Goal: Task Accomplishment & Management: Manage account settings

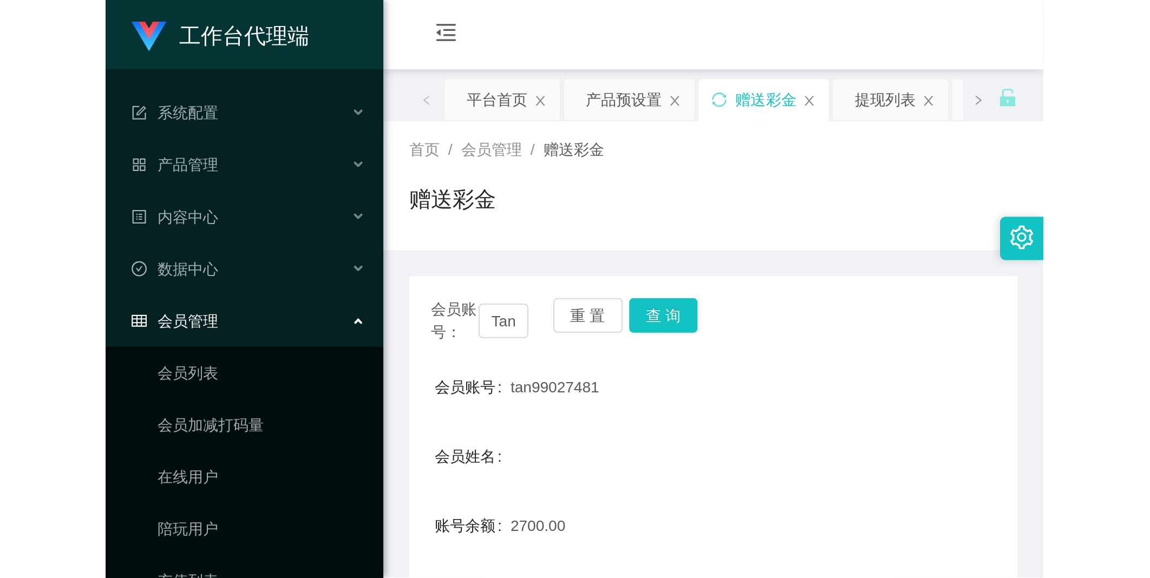
scroll to position [273, 0]
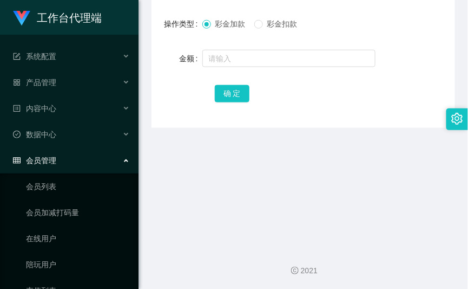
click at [186, 160] on main "关闭左侧 关闭右侧 关闭其它 刷新页面 平台首页 产品预设置 赠送彩金 提现列表 会员列表 首页 / 会员管理 / 赠送彩金 / 赠送彩金 会员账号： Tan…" at bounding box center [304, -1] width 330 height 477
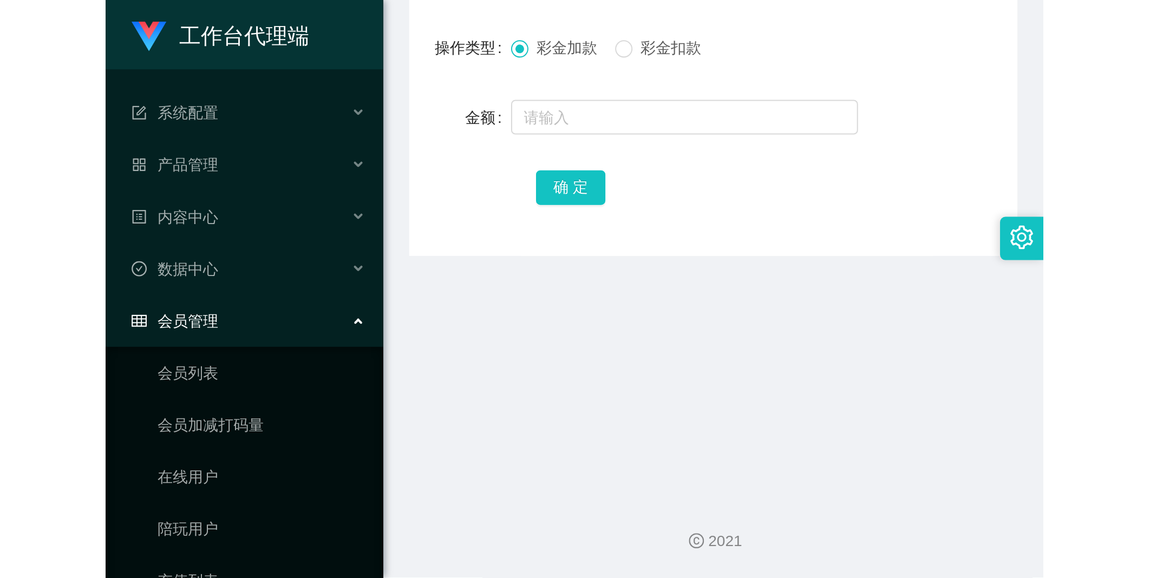
scroll to position [0, 0]
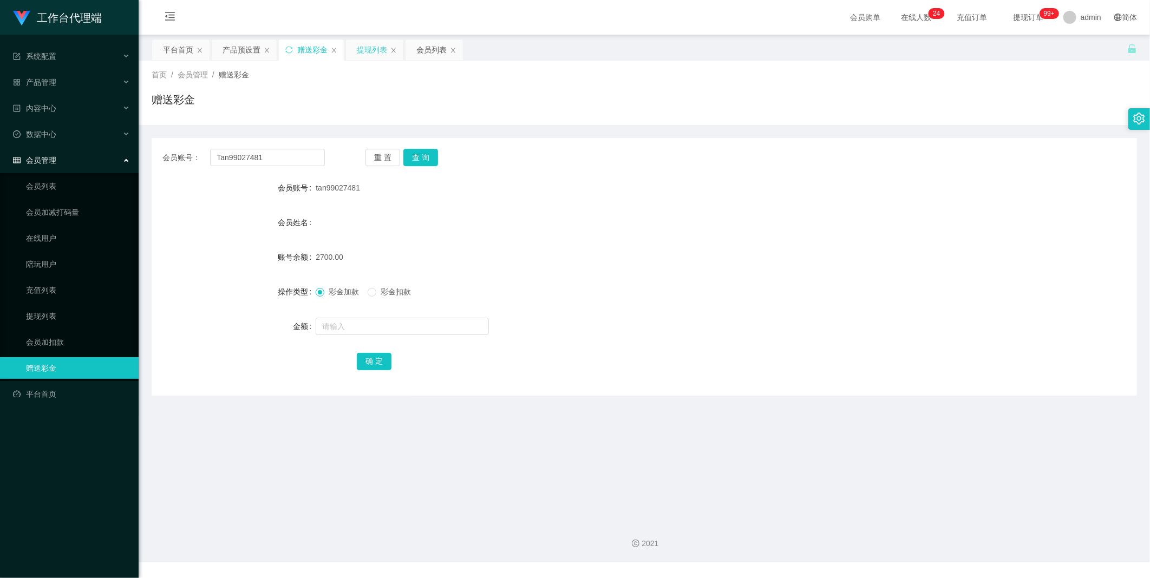
click at [359, 55] on div "提现列表" at bounding box center [372, 50] width 30 height 21
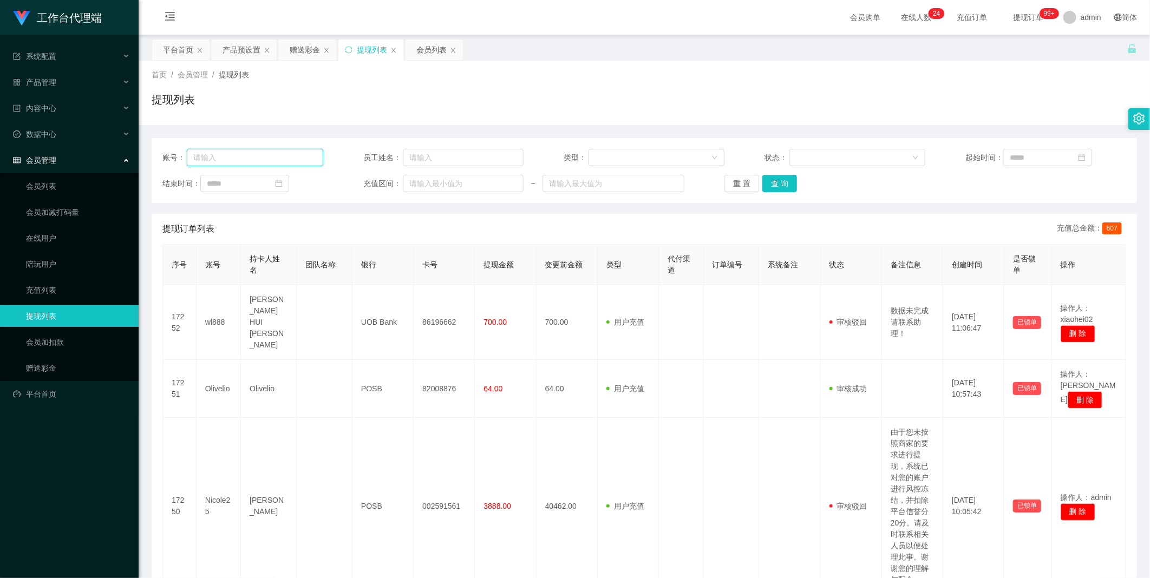
click at [274, 159] on input "text" at bounding box center [255, 157] width 136 height 17
paste input "huikin"
type input "huikin"
drag, startPoint x: 773, startPoint y: 186, endPoint x: 770, endPoint y: 191, distance: 5.6
click at [468, 186] on button "查 询" at bounding box center [779, 183] width 35 height 17
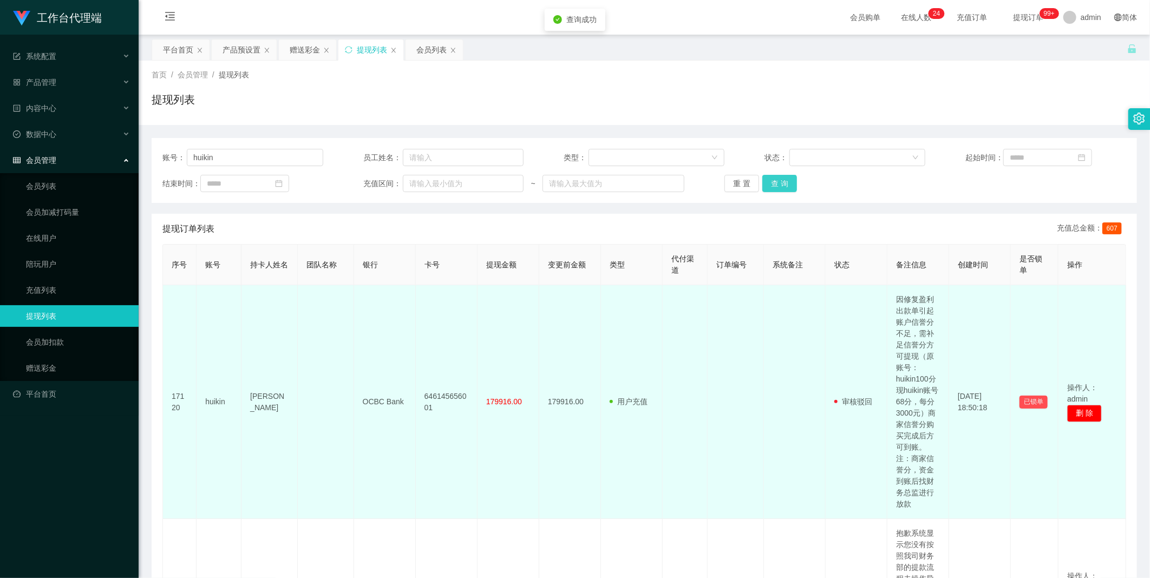
scroll to position [226, 0]
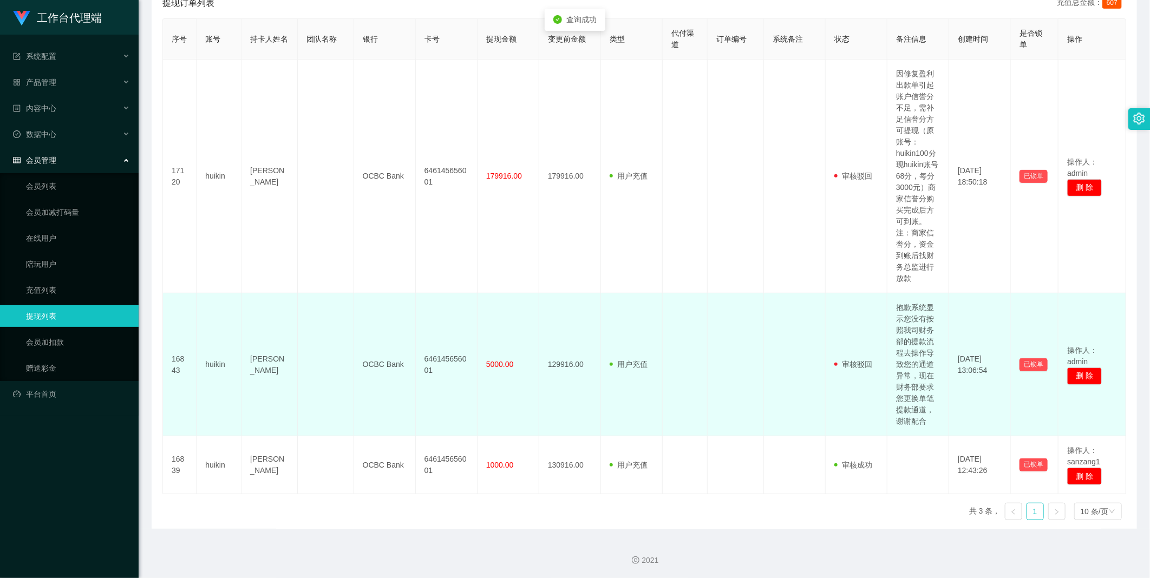
click at [468, 288] on td "抱歉系统显示您没有按照我司财务部的提款流程去操作导致您的通道异常，现在财务部要求您更换单笔提款通道，谢谢配合" at bounding box center [918, 364] width 62 height 143
copy td "流程"
click at [468, 288] on td "抱歉系统显示您没有按照我司财务部的提款流程去操作导致您的通道异常，现在财务部要求您更换单笔提款通道，谢谢配合" at bounding box center [918, 364] width 62 height 143
copy td "抱歉系统显示您没有按照我司财务部的提款流程去操作导致您的通道异常，现在财务部要求您更换单笔提款通道，谢谢配合"
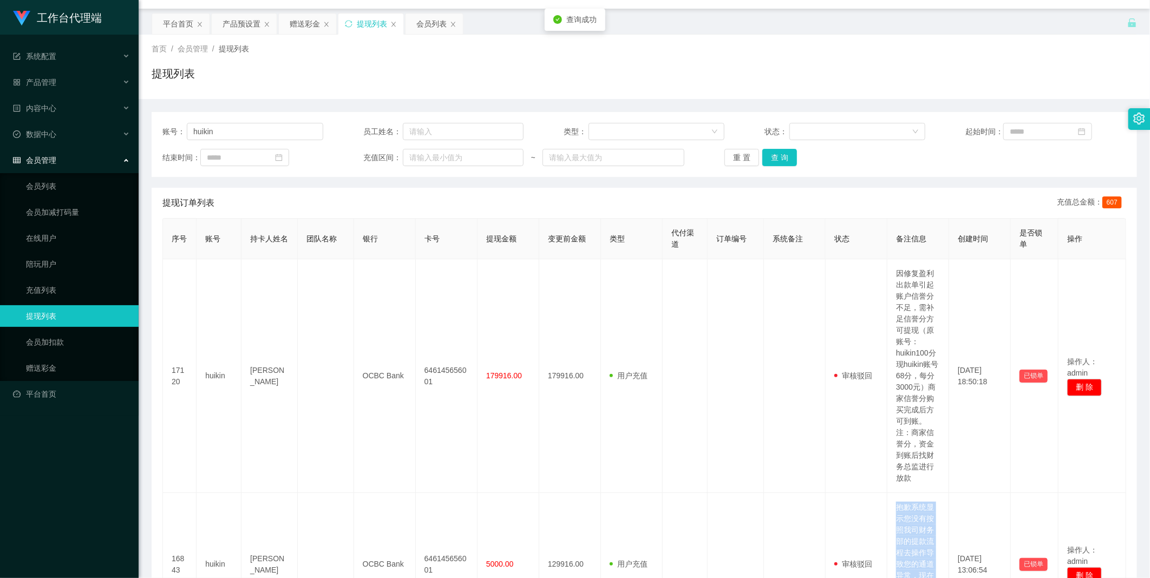
scroll to position [0, 0]
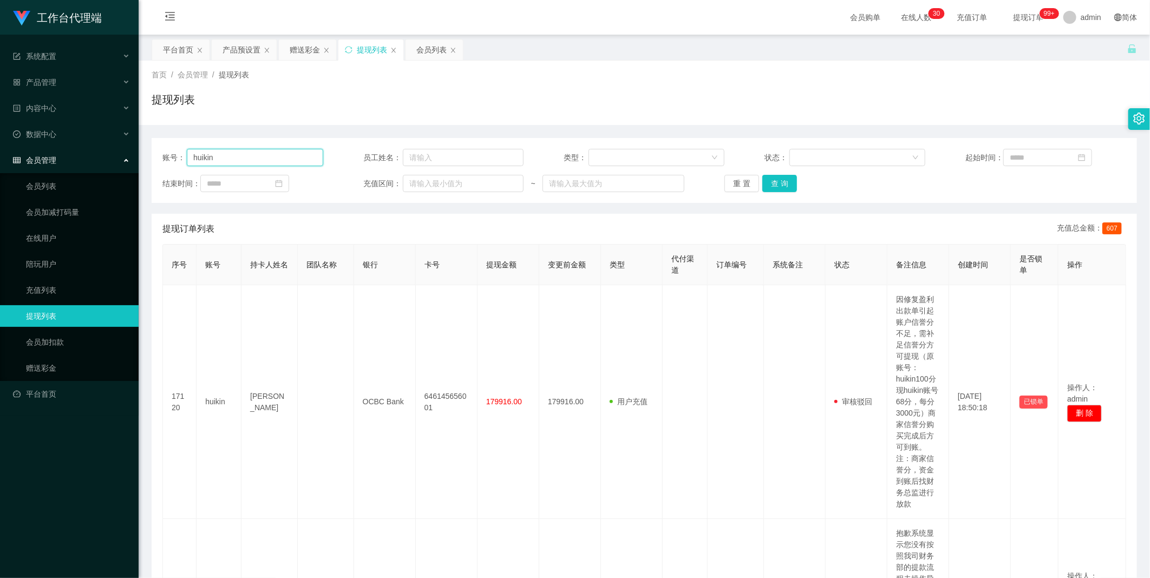
click at [276, 159] on input "huikin" at bounding box center [255, 157] width 136 height 17
click at [275, 159] on input "huikin" at bounding box center [255, 157] width 136 height 17
click at [440, 55] on div "会员列表" at bounding box center [431, 50] width 30 height 21
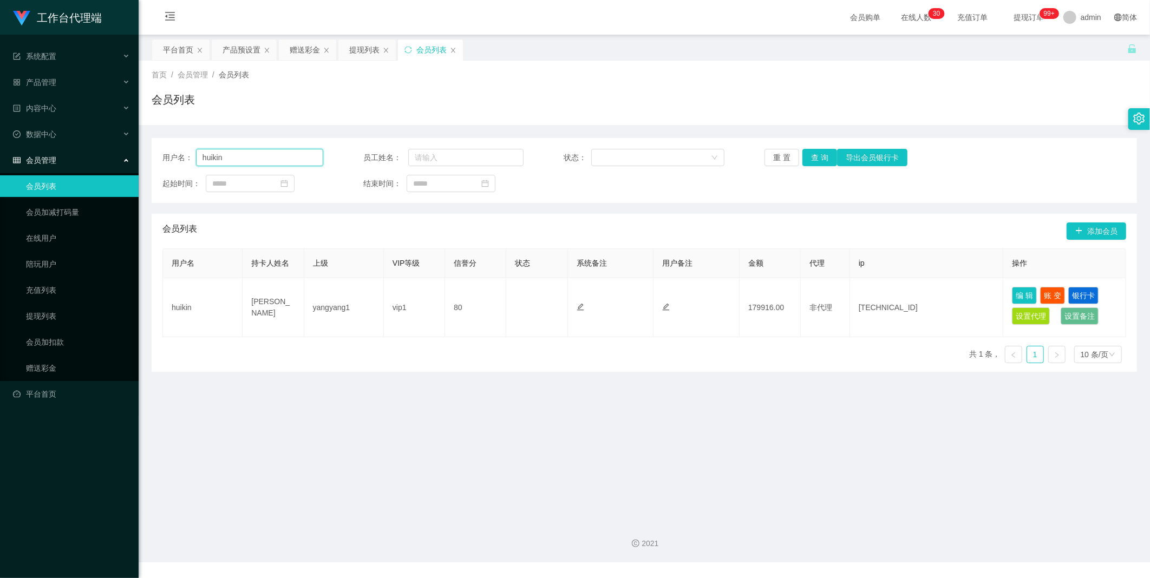
click at [264, 158] on input "huikin" at bounding box center [259, 157] width 127 height 17
paste input "Tan99027481"
type input "Tan99027481"
click at [468, 160] on button "查 询" at bounding box center [819, 157] width 35 height 17
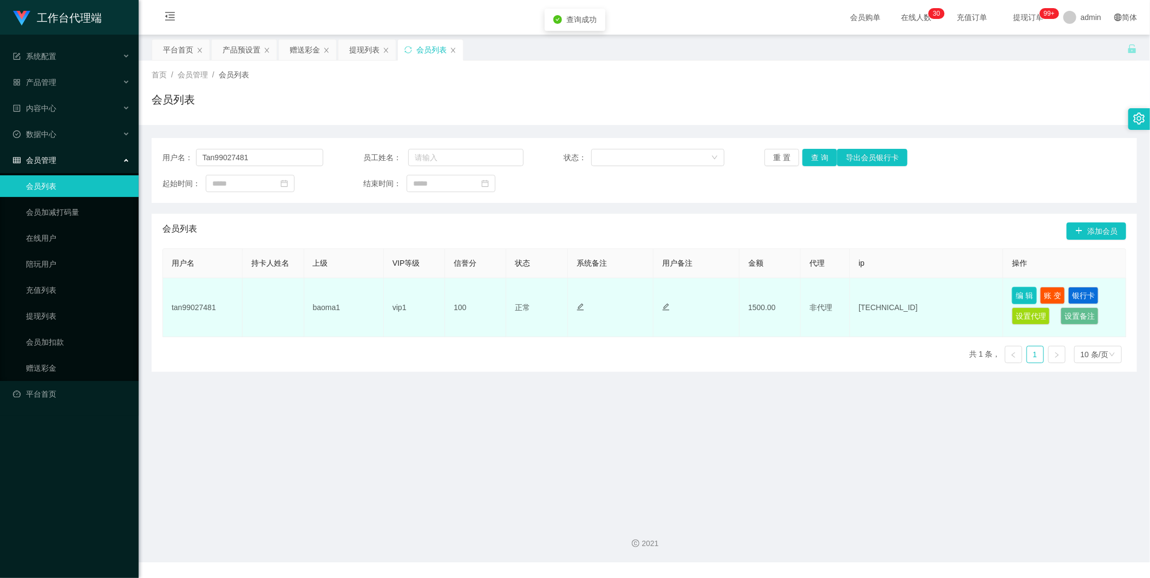
click at [468, 288] on button "编 辑" at bounding box center [1024, 295] width 25 height 17
type input "tan99027481"
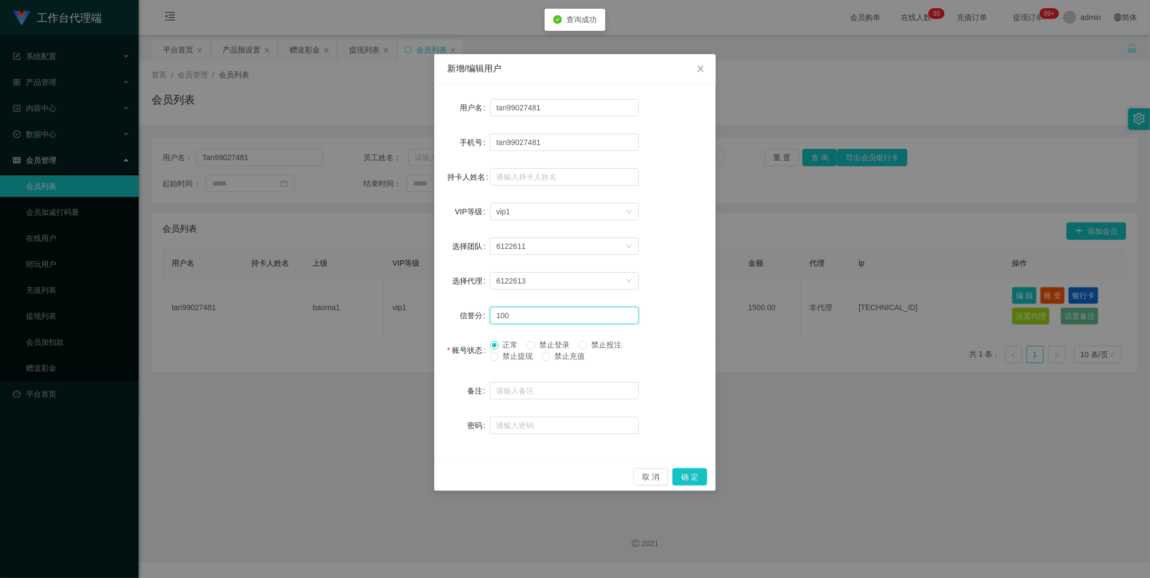
drag, startPoint x: 526, startPoint y: 313, endPoint x: 412, endPoint y: 304, distance: 114.0
click at [412, 288] on div "新增/编辑用户 用户名 tan99027481 手机号 tan99027481 持卡人姓名 VIP等级 选择VIP等级 vip1 选择团队 6122611 选…" at bounding box center [575, 289] width 1150 height 578
type input "80"
click at [468, 288] on button "确 定" at bounding box center [689, 476] width 35 height 17
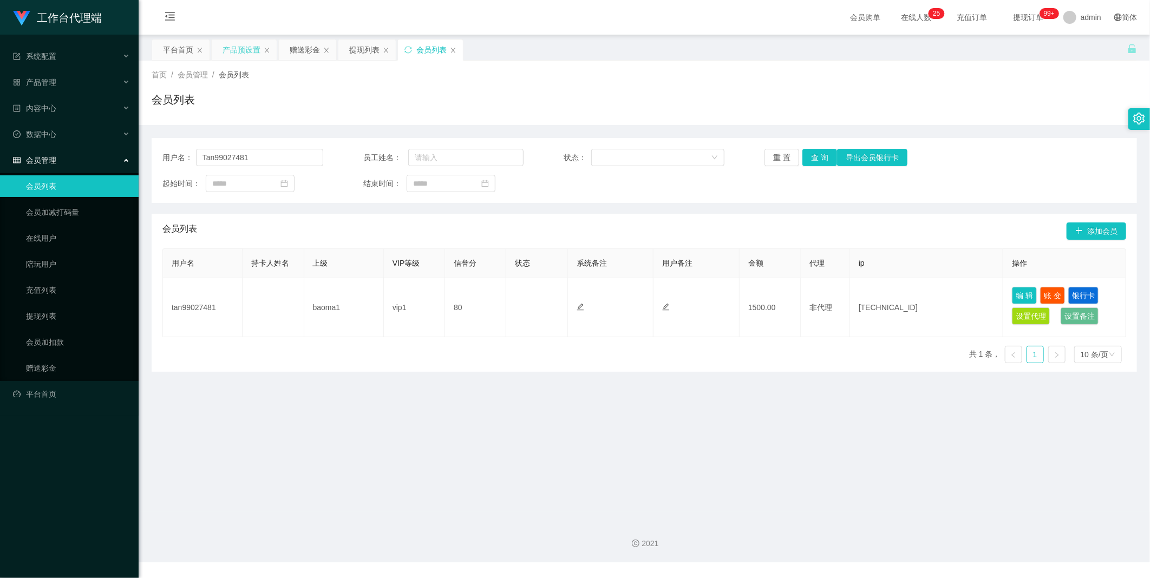
click at [239, 50] on div "产品预设置" at bounding box center [241, 50] width 38 height 21
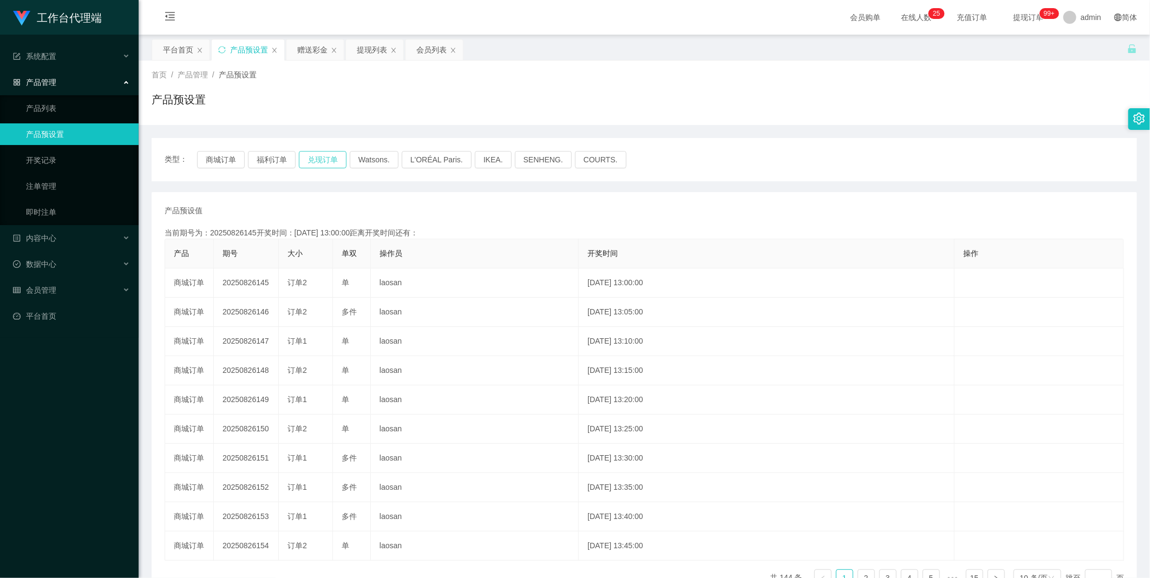
click at [322, 159] on button "兑现订单" at bounding box center [323, 159] width 48 height 17
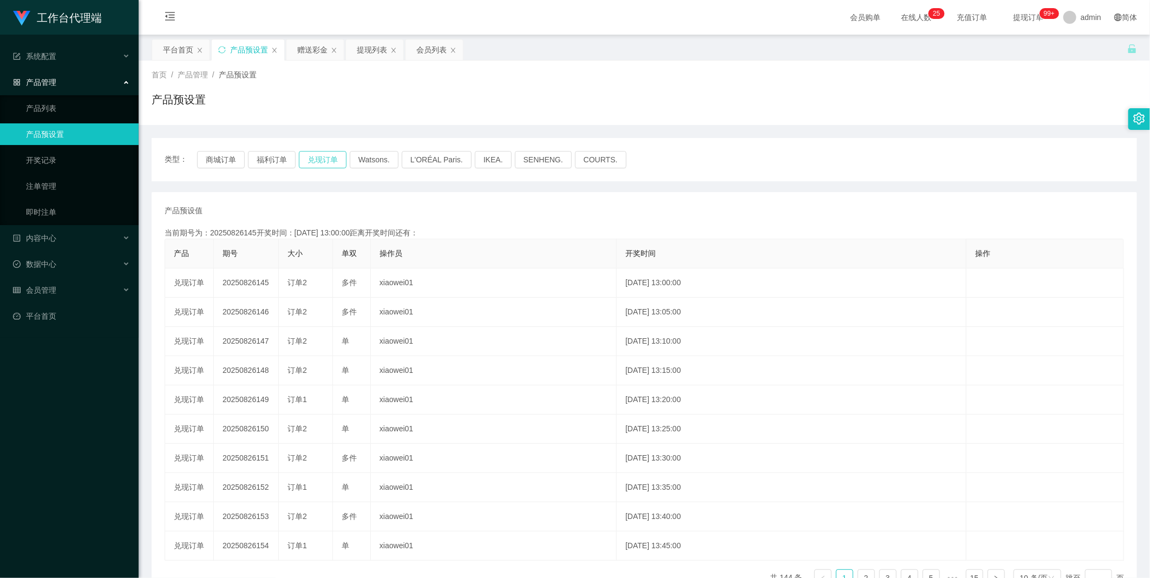
click at [322, 159] on button "兑现订单" at bounding box center [323, 159] width 48 height 17
